Goal: Check status: Check status

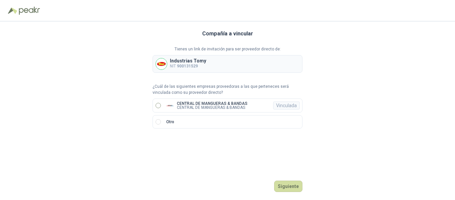
click at [162, 103] on label "CENTRAL DE MANGUERAS & BANDAS CENTRAL DE MANGUERAS & BANDAS Vinculada" at bounding box center [228, 105] width 150 height 14
click at [293, 186] on button "Ingresar" at bounding box center [289, 185] width 26 height 11
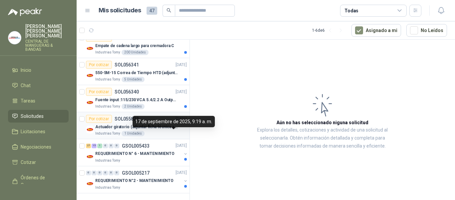
scroll to position [70, 0]
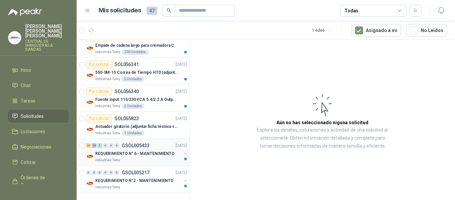
click at [133, 151] on p "REQUERIMIENTO N° 6 - MANTENIMIENTO" at bounding box center [134, 153] width 79 height 6
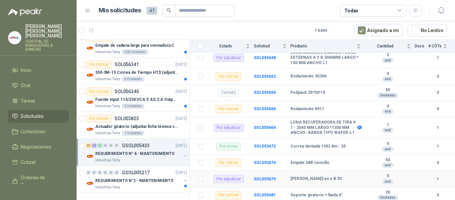
scroll to position [133, 0]
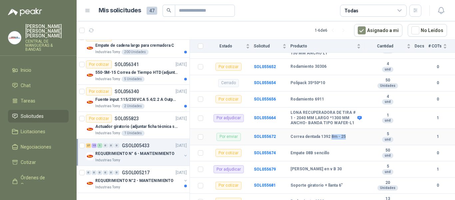
drag, startPoint x: 329, startPoint y: 130, endPoint x: 347, endPoint y: 130, distance: 17.3
click at [347, 134] on div "Correa dentada 1392 8m - 25" at bounding box center [326, 136] width 70 height 5
click at [308, 134] on b "Correa dentada 1392 8m - 25" at bounding box center [318, 136] width 55 height 5
click at [305, 134] on b "Correa dentada 1392 8m - 25" at bounding box center [318, 136] width 55 height 5
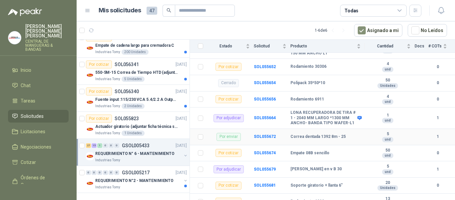
click at [351, 134] on div "Correa dentada 1392 8m - 25" at bounding box center [326, 136] width 70 height 5
click at [269, 134] on b "SOL055672" at bounding box center [265, 136] width 22 height 5
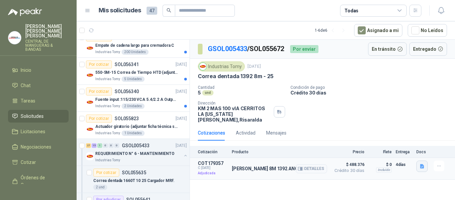
click at [423, 164] on icon "button" at bounding box center [422, 166] width 4 height 4
click at [392, 146] on button "COTIZACION TOMY 17430.pdf" at bounding box center [390, 145] width 68 height 7
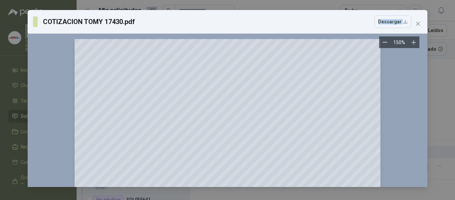
drag, startPoint x: 218, startPoint y: 21, endPoint x: 246, endPoint y: 30, distance: 29.7
click at [246, 39] on div "COTIZACION TOMY 17430.pdf Descargar 150 %" at bounding box center [228, 98] width 400 height 177
click at [377, 41] on div "COTIZACION TOMY 17430.pdf Descargar 150 %" at bounding box center [228, 98] width 400 height 177
click at [417, 23] on icon "close" at bounding box center [418, 23] width 5 height 5
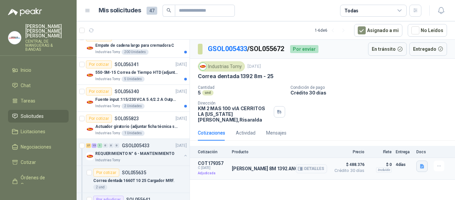
click at [426, 161] on button "button" at bounding box center [422, 165] width 11 height 11
click at [438, 163] on icon "button" at bounding box center [440, 166] width 6 height 6
click at [343, 93] on p "Crédito 30 días" at bounding box center [372, 93] width 162 height 6
click at [320, 164] on button "Detalles" at bounding box center [311, 168] width 31 height 9
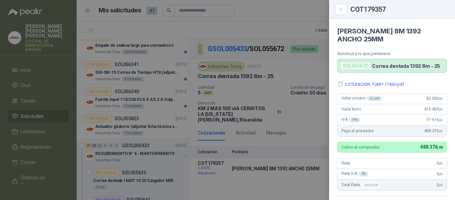
drag, startPoint x: 338, startPoint y: 1, endPoint x: 342, endPoint y: 3, distance: 4.6
click at [338, 2] on div "COT179357" at bounding box center [392, 9] width 126 height 19
click at [344, 7] on button "Close" at bounding box center [341, 9] width 11 height 11
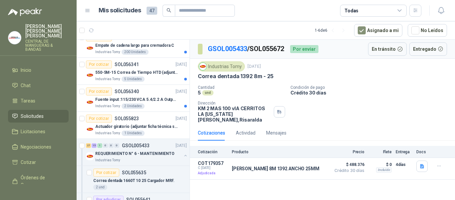
click at [390, 100] on div "Cantidad 5 und Condición de pago Crédito 30 días Dirección KM 2 MAS 100 vIA CE…" at bounding box center [322, 103] width 249 height 37
click at [305, 48] on div "Por enviar" at bounding box center [304, 49] width 28 height 8
click at [318, 51] on div "Por enviar" at bounding box center [304, 49] width 28 height 8
click at [298, 165] on button "Detalles" at bounding box center [311, 168] width 31 height 9
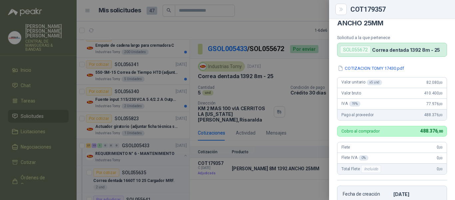
scroll to position [0, 0]
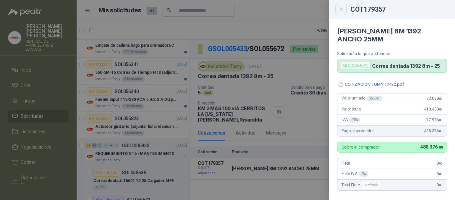
click at [343, 11] on icon "Close" at bounding box center [342, 10] width 6 height 6
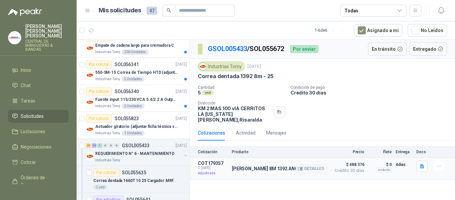
click at [416, 158] on article "COT179357 C: 16/09/2025 Adjudicada CORREA 8M 1392 ANCHO 25MM Detalles $ 488.376…" at bounding box center [322, 169] width 265 height 22
click at [440, 163] on icon "button" at bounding box center [440, 166] width 6 height 6
click at [382, 167] on div "Incluido" at bounding box center [384, 169] width 16 height 5
click at [313, 171] on div "Detalles" at bounding box center [311, 168] width 31 height 16
click at [339, 158] on article "COT179357 C: 16/09/2025 Adjudicada CORREA 8M 1392 ANCHO 25MM Detalles $ 488.376…" at bounding box center [322, 169] width 265 height 22
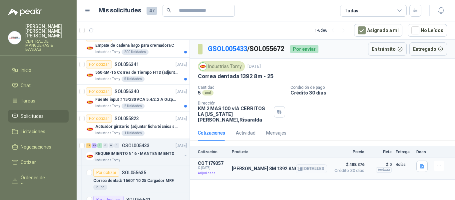
click at [336, 160] on span "$ 488.376" at bounding box center [347, 164] width 33 height 8
click at [251, 167] on div "CORREA 8M 1392 ANCHO 25MM Detalles" at bounding box center [279, 168] width 95 height 16
click at [247, 166] on p "[PERSON_NAME] 8M 1392 ANCHO 25MM" at bounding box center [276, 168] width 88 height 5
click at [246, 129] on div "Actividad" at bounding box center [246, 132] width 20 height 7
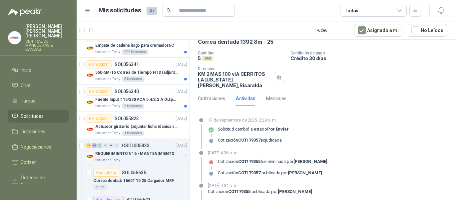
scroll to position [67, 0]
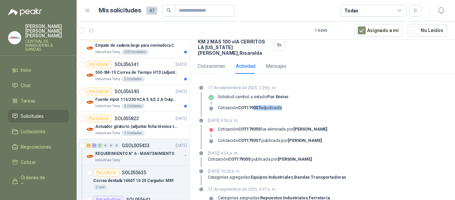
drag, startPoint x: 255, startPoint y: 104, endPoint x: 291, endPoint y: 114, distance: 37.5
click at [282, 105] on div "Cotización COT179357 adjudicada" at bounding box center [250, 107] width 64 height 5
click at [291, 117] on p "16 de septiembre de 2025, 4:36 p. m." at bounding box center [268, 120] width 120 height 7
drag, startPoint x: 248, startPoint y: 93, endPoint x: 277, endPoint y: 88, distance: 29.7
click at [277, 94] on p "Solicitud cambió a estado Por enviar" at bounding box center [253, 96] width 71 height 5
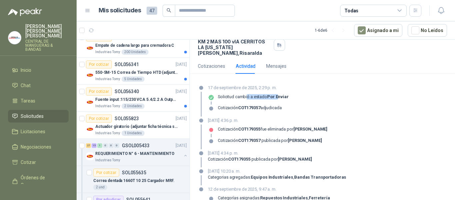
drag, startPoint x: 278, startPoint y: 88, endPoint x: 277, endPoint y: 92, distance: 4.1
click at [278, 94] on strong "Por enviar" at bounding box center [278, 96] width 22 height 5
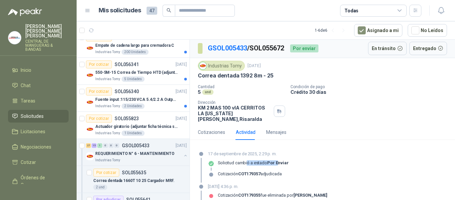
scroll to position [0, 0]
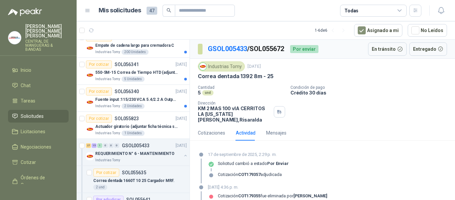
click at [287, 125] on div "Cotizaciones Actividad Mensajes" at bounding box center [322, 132] width 249 height 15
drag, startPoint x: 276, startPoint y: 128, endPoint x: 272, endPoint y: 129, distance: 4.4
click at [273, 130] on div "Mensajes" at bounding box center [276, 132] width 20 height 7
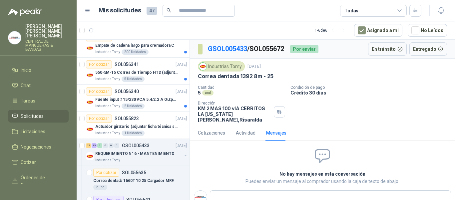
scroll to position [15, 0]
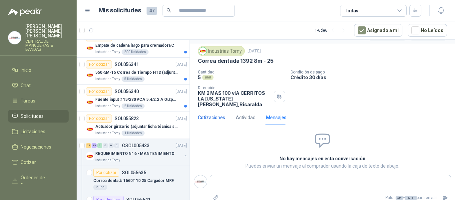
click at [213, 114] on div "Cotizaciones" at bounding box center [211, 117] width 27 height 7
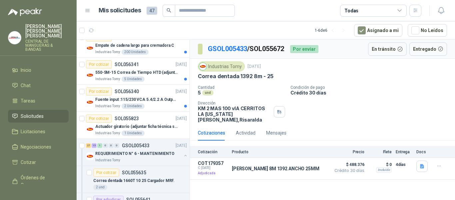
scroll to position [0, 0]
click at [399, 15] on div "Todas" at bounding box center [373, 11] width 67 height 12
click at [423, 102] on div "Cantidad 5 und Condición de pago Crédito 30 días Dirección KM 2 MAS 100 vIA CE…" at bounding box center [322, 103] width 249 height 37
click at [406, 160] on p "4 días" at bounding box center [404, 164] width 17 height 8
click at [439, 163] on icon "button" at bounding box center [440, 166] width 6 height 6
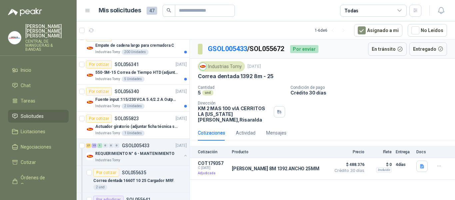
click at [355, 68] on div "Industrias Tomy 12 sept, 2025" at bounding box center [322, 66] width 249 height 10
click at [445, 9] on icon "button" at bounding box center [441, 10] width 8 height 8
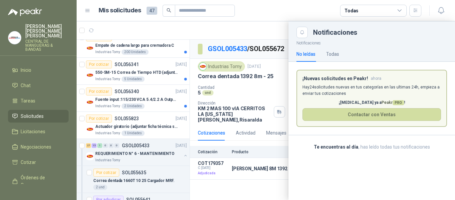
click at [248, 34] on div at bounding box center [266, 110] width 379 height 178
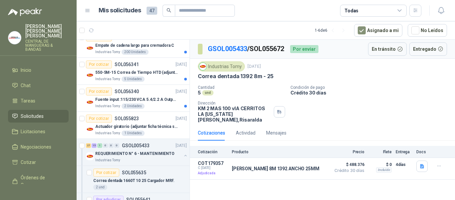
click at [306, 50] on div "Por enviar" at bounding box center [304, 49] width 28 height 8
click at [299, 55] on div "GSOL005433 / SOL055672 Por enviar En tránsito Entregado" at bounding box center [322, 49] width 265 height 19
click at [305, 49] on div "Por enviar" at bounding box center [304, 49] width 28 height 8
click at [406, 9] on div "Todas" at bounding box center [373, 11] width 67 height 12
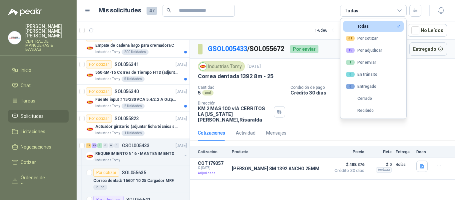
click at [398, 12] on icon at bounding box center [400, 11] width 6 height 6
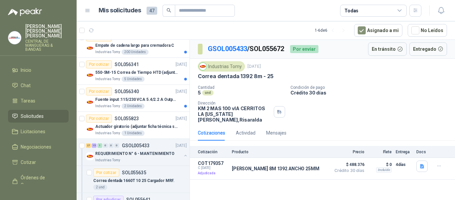
click at [361, 80] on div "Industrias Tomy 12 sept, 2025 Correa dentada 1392 8m - 25 Cantidad 5 und Cond…" at bounding box center [322, 91] width 249 height 61
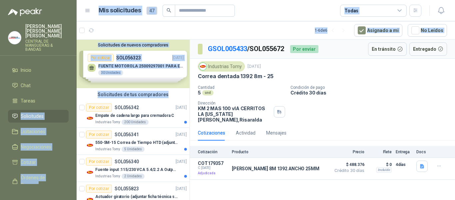
drag, startPoint x: 169, startPoint y: 92, endPoint x: 76, endPoint y: 92, distance: 93.0
click at [76, 92] on div "VICTOR ALFONSO HENAO VERGARA CENTRAL DE MANGUERAS & BANDAS Inicio Chat Tareas S…" at bounding box center [227, 100] width 455 height 200
click at [178, 92] on div "Solicitudes de tus compradores" at bounding box center [133, 94] width 113 height 13
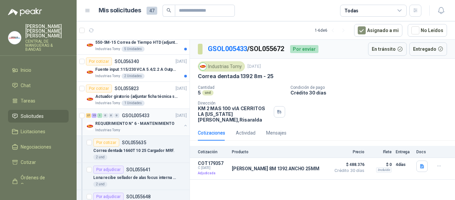
scroll to position [67, 0]
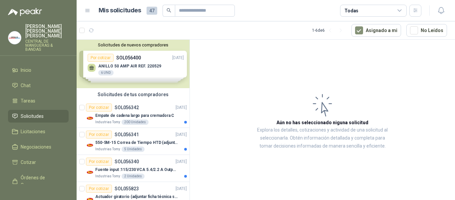
click at [147, 64] on div "Solicitudes de nuevos compradores Por cotizar SOL056400 [DATE] ANILLO 50 AMP AI…" at bounding box center [133, 64] width 113 height 48
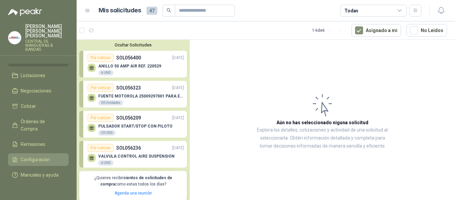
scroll to position [59, 0]
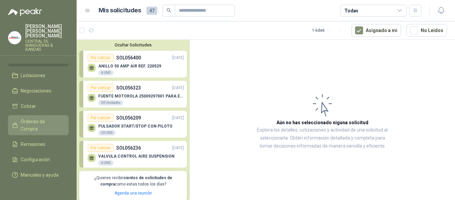
click at [36, 118] on span "Órdenes de Compra" at bounding box center [42, 125] width 42 height 15
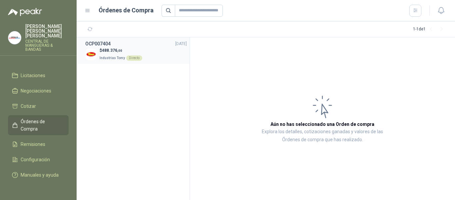
click at [119, 57] on span "Industrias Tomy" at bounding box center [112, 58] width 25 height 4
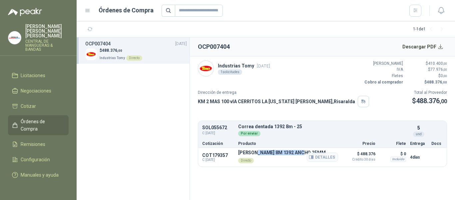
drag, startPoint x: 258, startPoint y: 153, endPoint x: 306, endPoint y: 153, distance: 48.3
click at [306, 153] on p "[PERSON_NAME] 8M 1392 ANCHO 25MM" at bounding box center [282, 152] width 88 height 5
click at [277, 176] on section "OCP007404 Descargar PDF Industrias Tomy [DATE] 1 solicitudes Valor Bruto $ 410.…" at bounding box center [322, 118] width 265 height 162
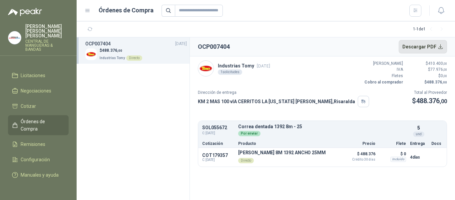
click at [442, 47] on button "Descargar PDF" at bounding box center [423, 46] width 49 height 13
